Goal: Find specific page/section: Find specific page/section

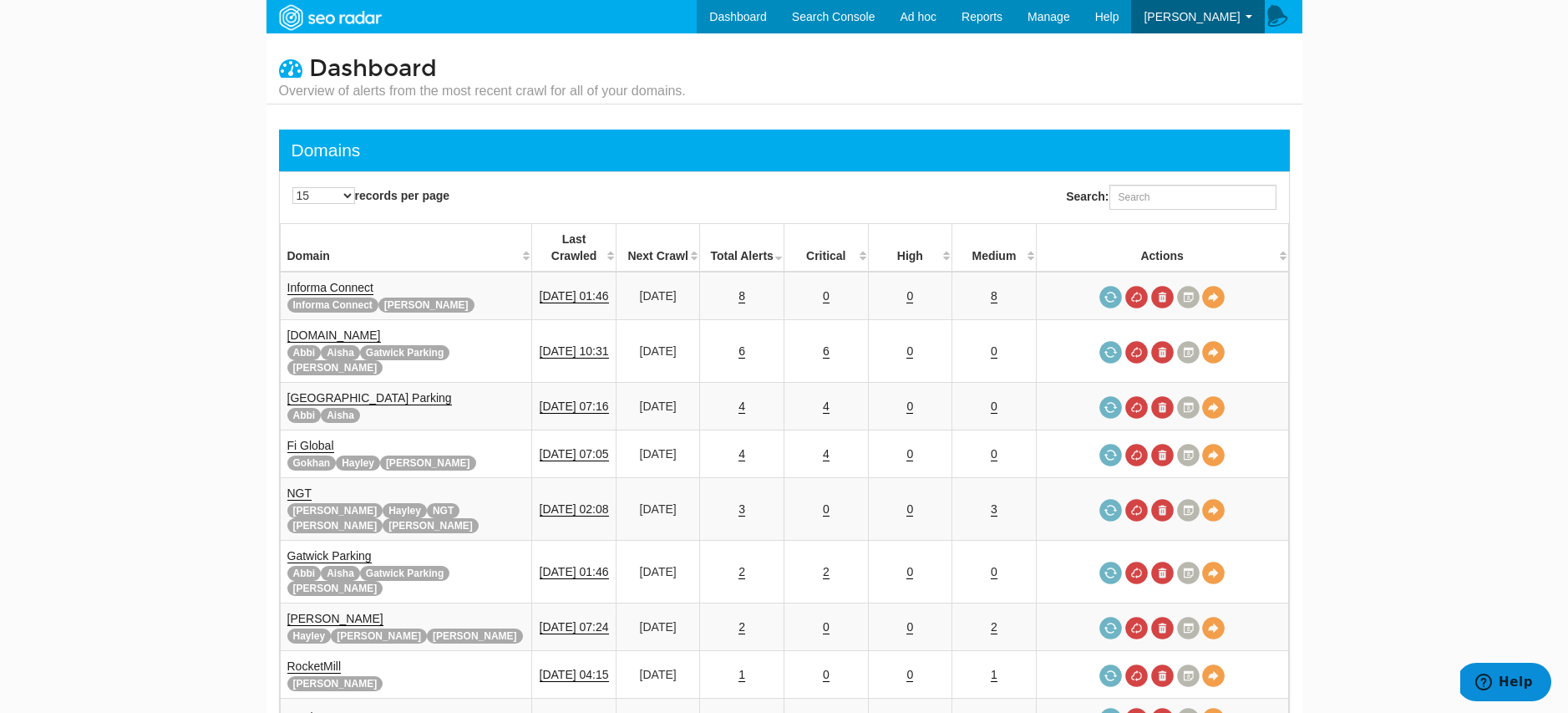
scroll to position [67, 0]
click at [937, 66] on link "Exports" at bounding box center [948, 71] width 132 height 21
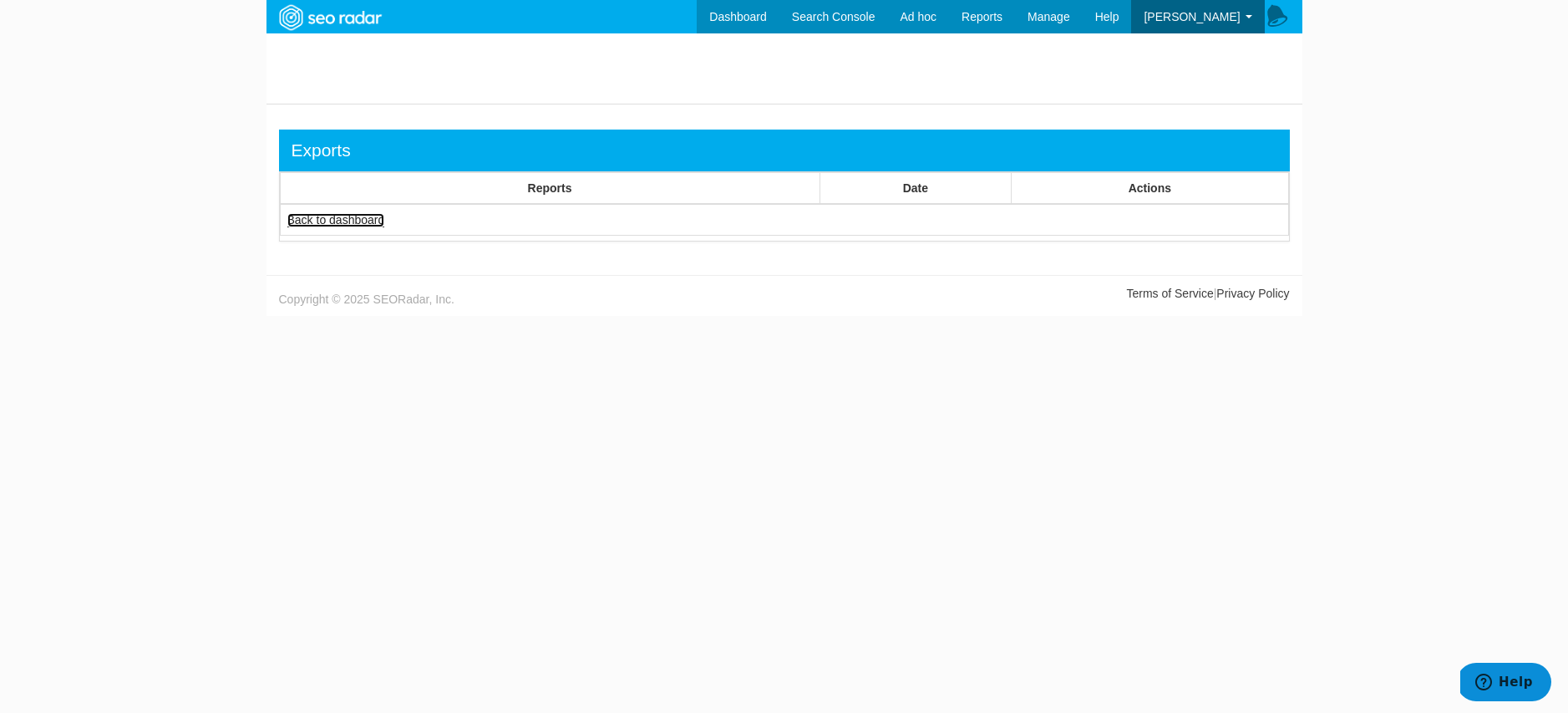
click at [365, 218] on link "Back to dashboard" at bounding box center [336, 221] width 97 height 14
